Goal: Task Accomplishment & Management: Manage account settings

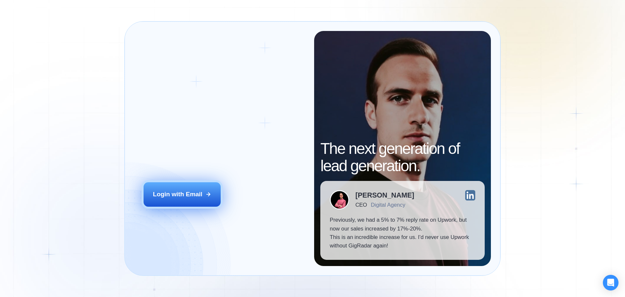
click at [181, 191] on div "Login with Email" at bounding box center [178, 194] width 50 height 8
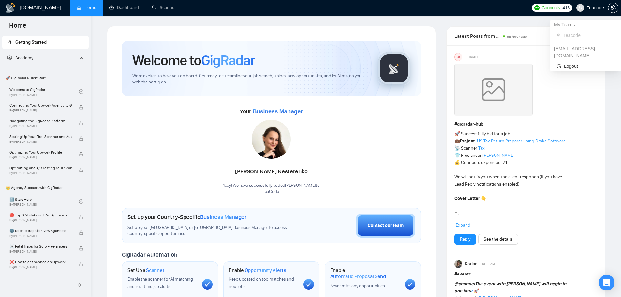
click at [600, 8] on span "Teacode" at bounding box center [594, 8] width 17 height 0
click at [612, 9] on icon "setting" at bounding box center [612, 7] width 5 height 5
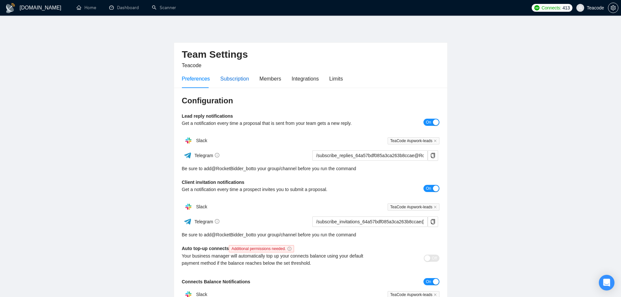
click at [230, 81] on div "Subscription" at bounding box center [234, 79] width 29 height 8
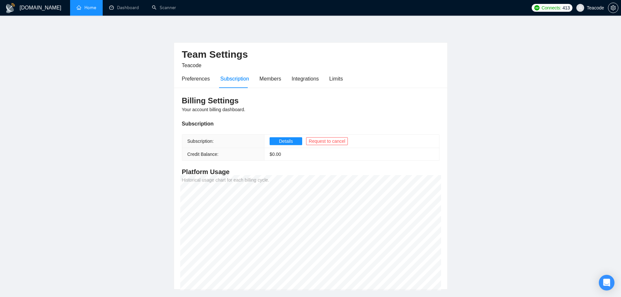
click at [92, 7] on link "Home" at bounding box center [87, 8] width 20 height 6
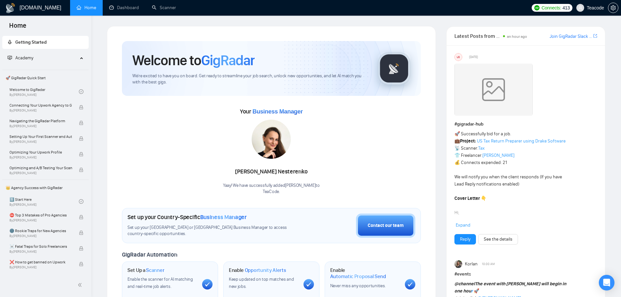
click at [81, 57] on icon at bounding box center [81, 57] width 3 height 0
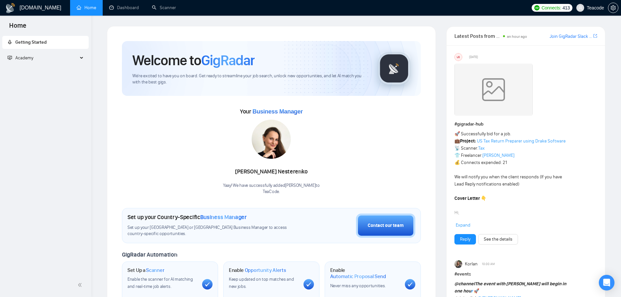
click at [81, 59] on div "Academy" at bounding box center [45, 57] width 87 height 13
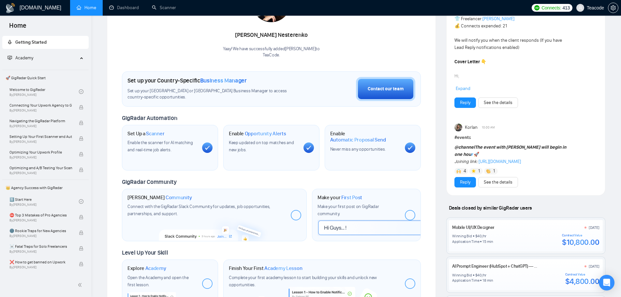
scroll to position [6, 0]
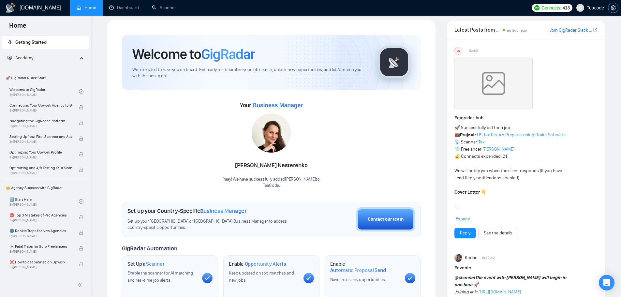
click at [612, 6] on icon "setting" at bounding box center [612, 7] width 5 height 5
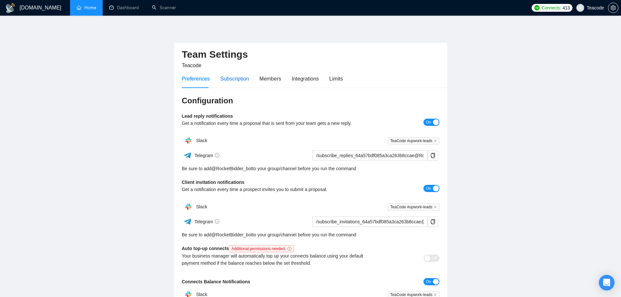
click at [239, 81] on div "Subscription" at bounding box center [234, 79] width 29 height 8
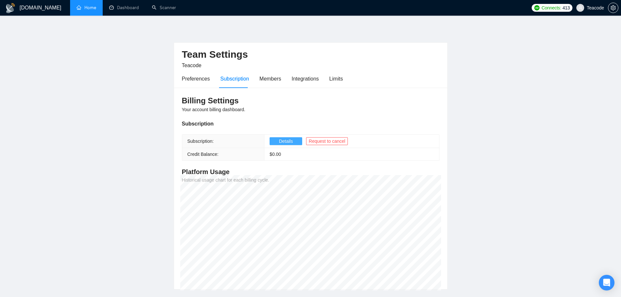
click at [283, 141] on span "Details" at bounding box center [286, 140] width 14 height 7
